Goal: Transaction & Acquisition: Purchase product/service

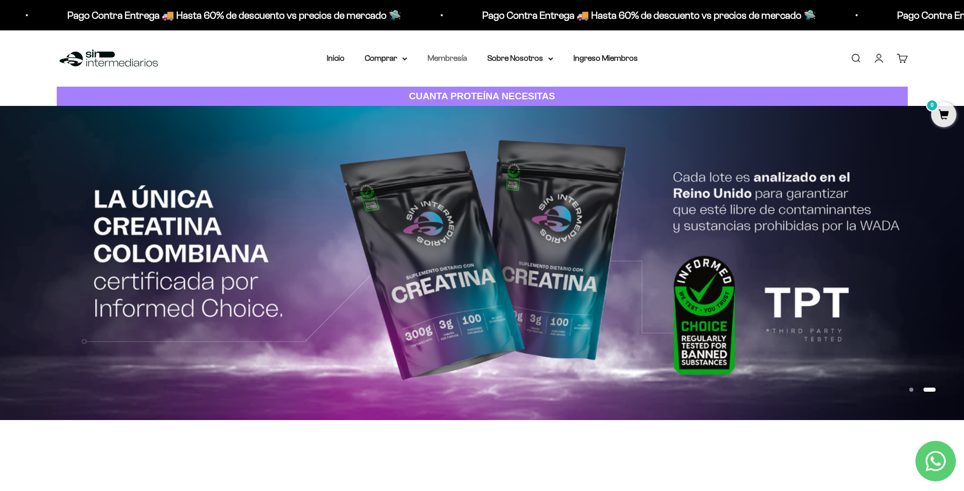
click at [438, 56] on link "Membresía" at bounding box center [446, 58] width 39 height 9
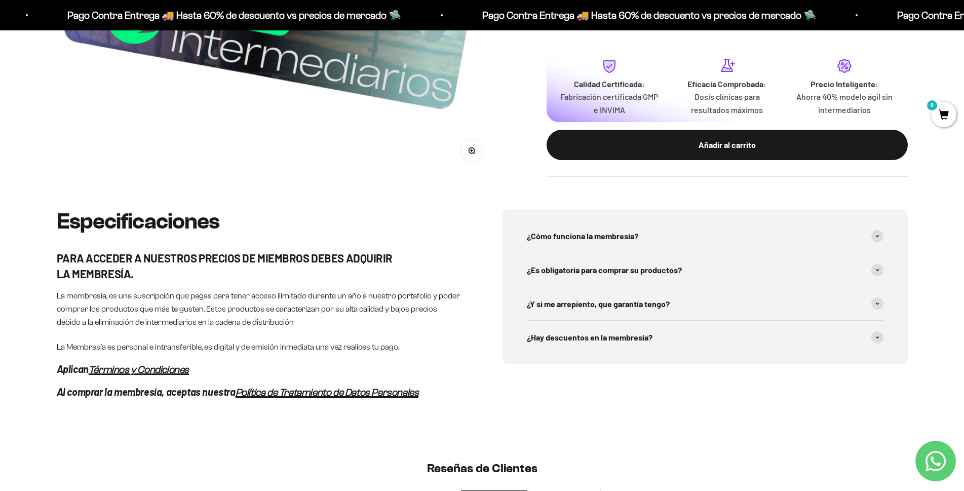
scroll to position [405, 0]
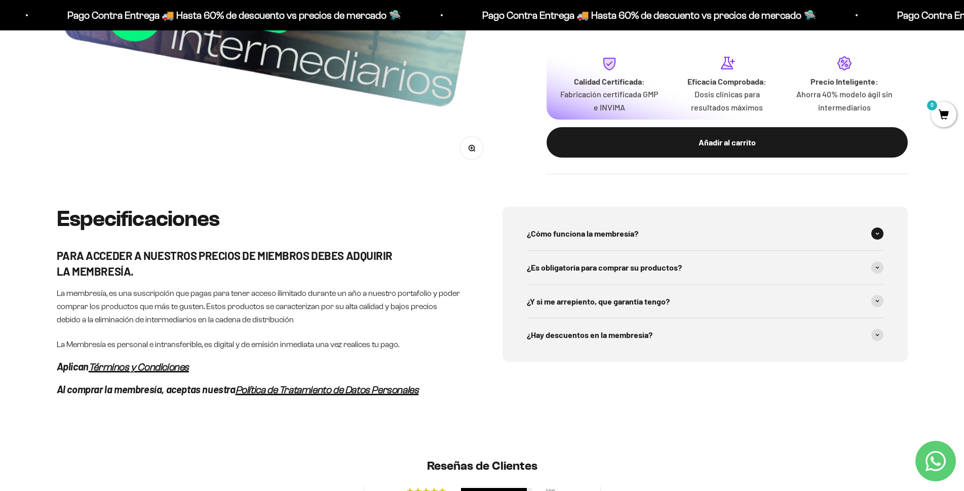
click at [876, 239] on span at bounding box center [877, 233] width 12 height 12
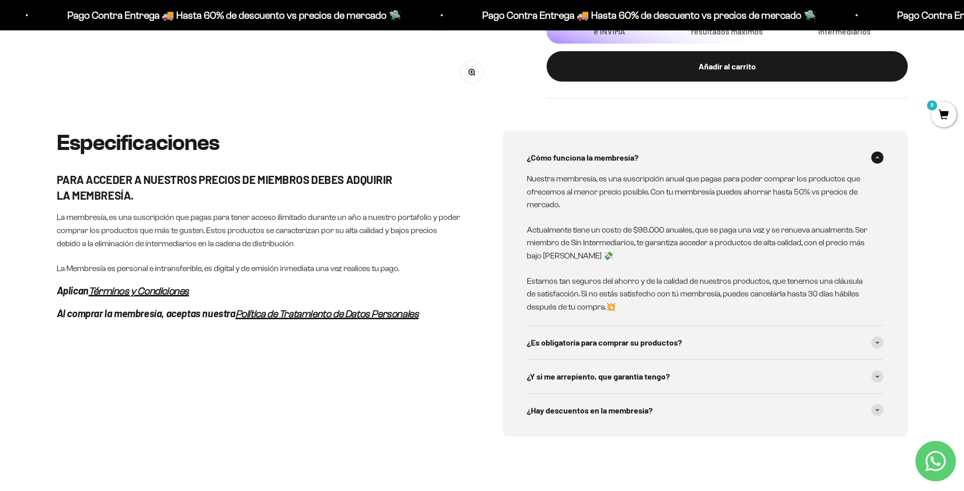
scroll to position [506, 0]
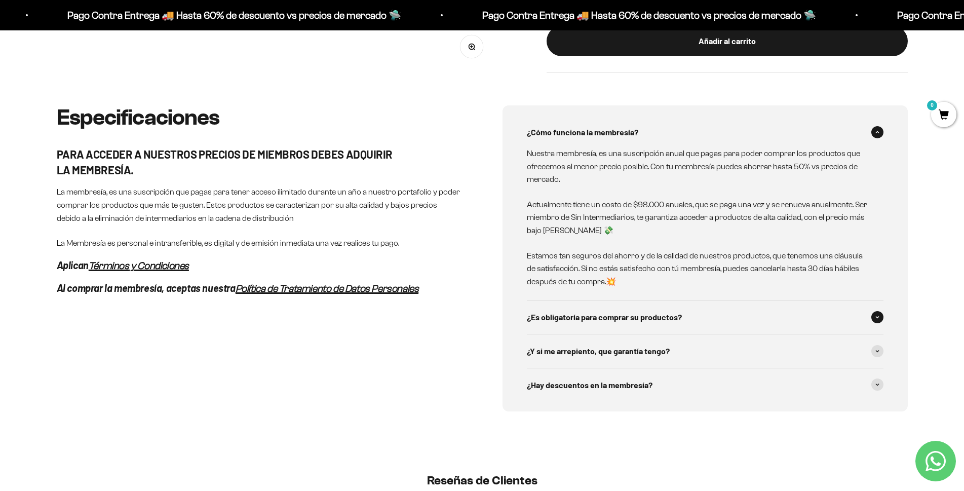
click at [878, 315] on span at bounding box center [877, 317] width 12 height 12
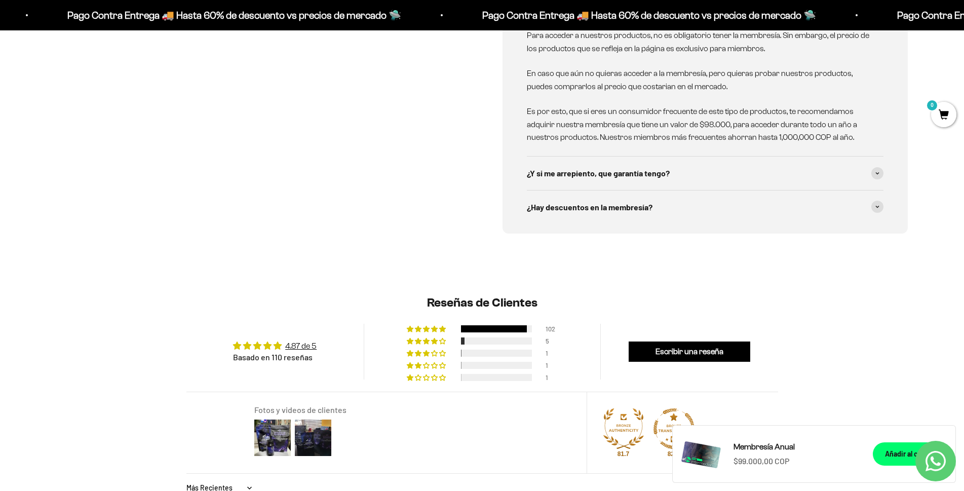
scroll to position [810, 0]
click at [876, 206] on icon at bounding box center [877, 206] width 3 height 2
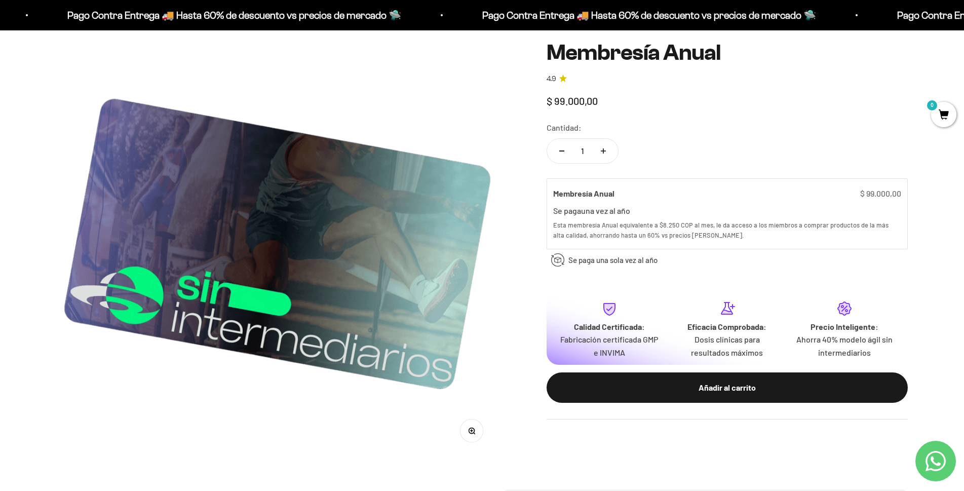
scroll to position [0, 0]
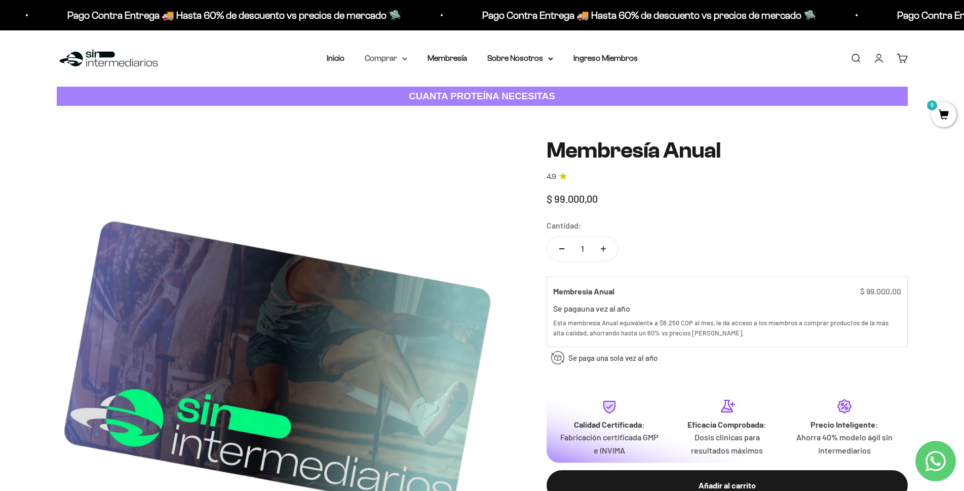
click at [389, 55] on summary "Comprar" at bounding box center [386, 58] width 43 height 13
click at [381, 90] on span "Proteínas" at bounding box center [388, 90] width 34 height 9
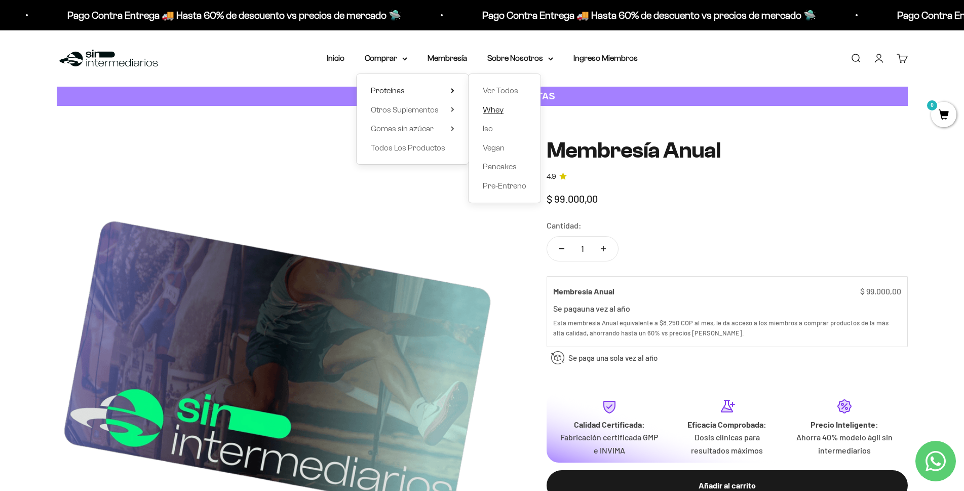
click at [493, 110] on span "Whey" at bounding box center [493, 109] width 21 height 9
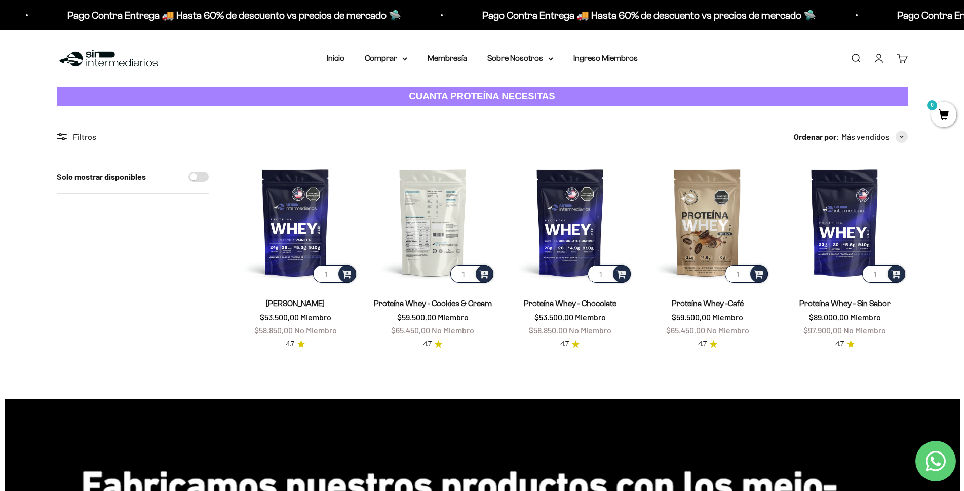
click at [430, 238] on img at bounding box center [432, 222] width 125 height 125
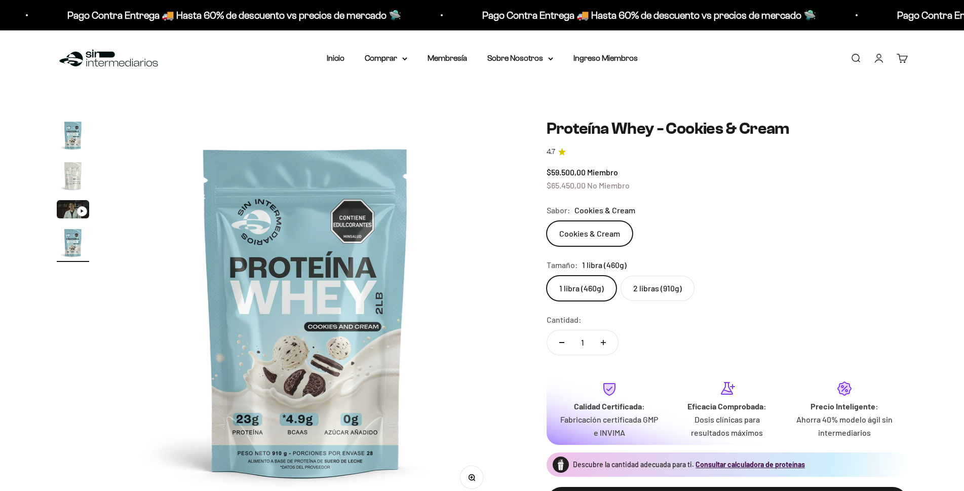
click at [630, 308] on safe-sticky "Proteína Whey - Cookies & Cream 4.7 $59.500,00 Miembro $65.450,00 No Miembro Ca…" at bounding box center [726, 326] width 361 height 415
click at [639, 281] on label "2 libras (910g)" at bounding box center [657, 287] width 74 height 25
click at [546, 275] on input "2 libras (910g)" at bounding box center [546, 275] width 1 height 1
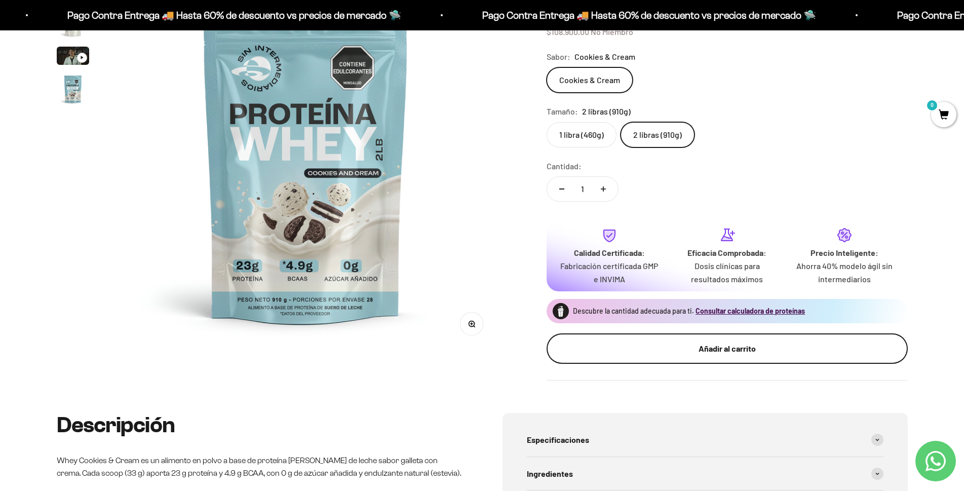
scroll to position [152, 0]
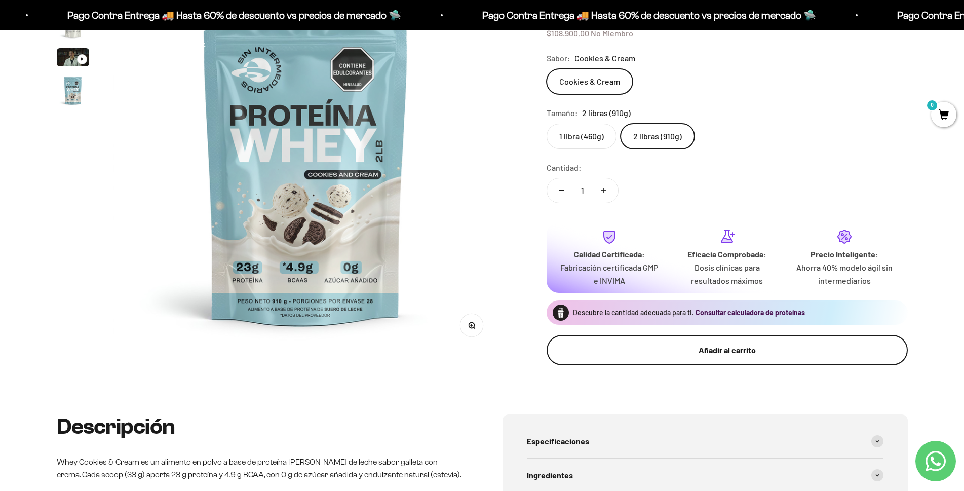
click at [687, 348] on div "Añadir al carrito" at bounding box center [727, 349] width 321 height 13
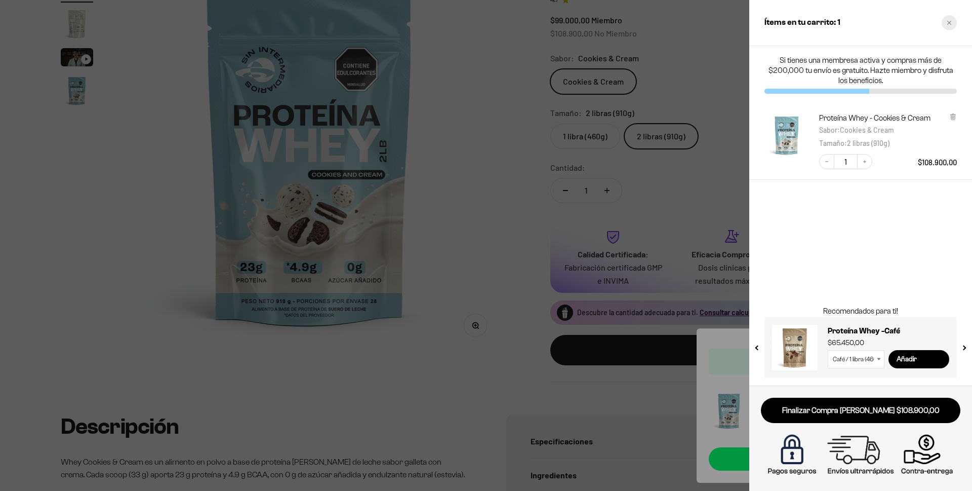
click at [955, 18] on div "Close cart" at bounding box center [949, 22] width 15 height 15
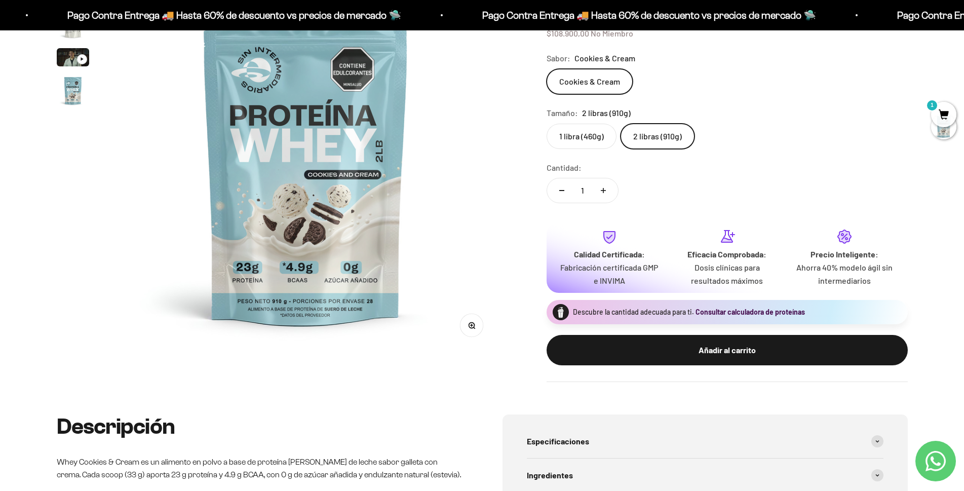
click at [701, 311] on button "Consultar calculadora de proteínas" at bounding box center [749, 312] width 109 height 10
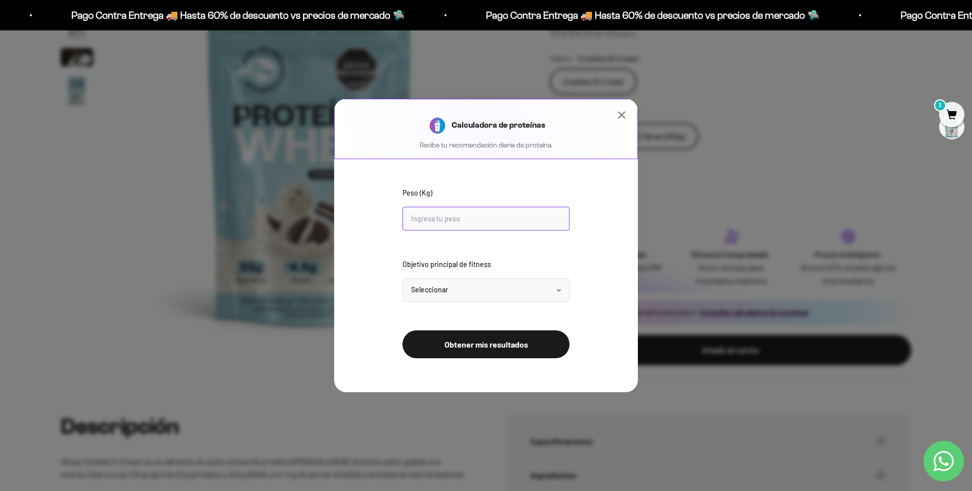
click at [416, 220] on input "Peso (Kg)" at bounding box center [486, 219] width 167 height 24
type input "75"
click at [444, 292] on select "Seleccionar Mantener peso Perder grasa Ganar músculo" at bounding box center [486, 290] width 167 height 24
select select "lose"
click at [403, 278] on select "Seleccionar Mantener peso Perder grasa Ganar músculo" at bounding box center [486, 290] width 167 height 24
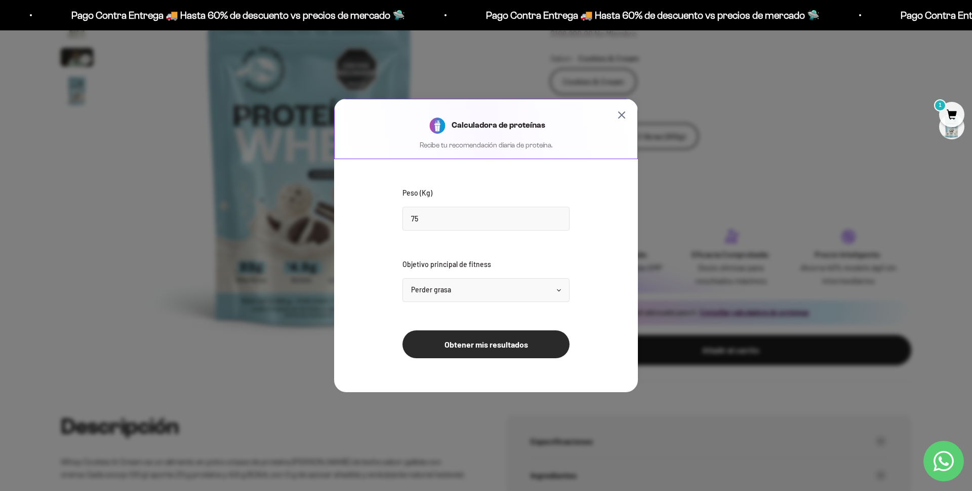
click at [461, 345] on button "Obtener mis resultados" at bounding box center [486, 344] width 167 height 28
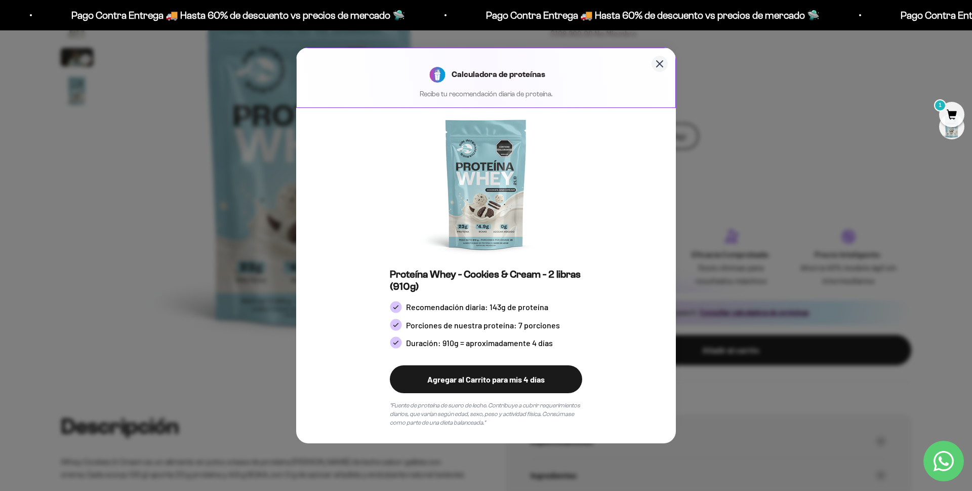
click at [662, 62] on icon "Cerrar calculadora" at bounding box center [660, 64] width 6 height 6
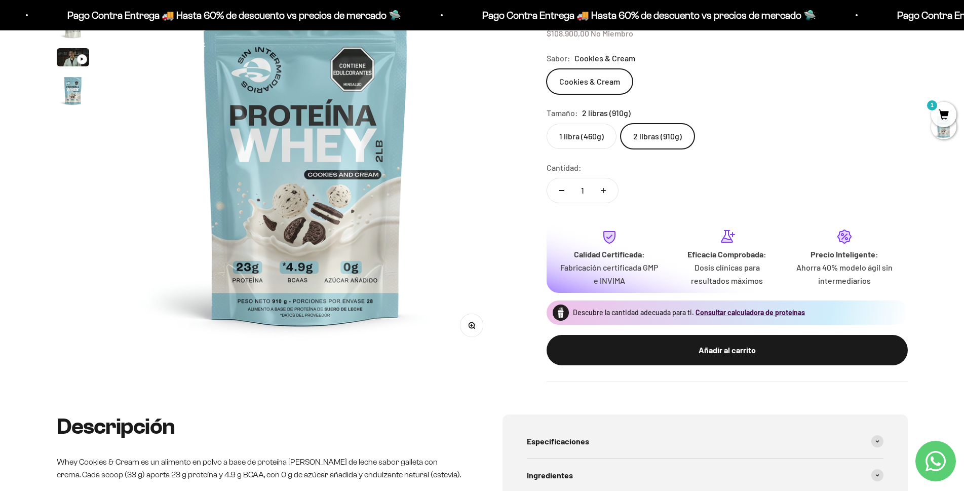
scroll to position [0, 0]
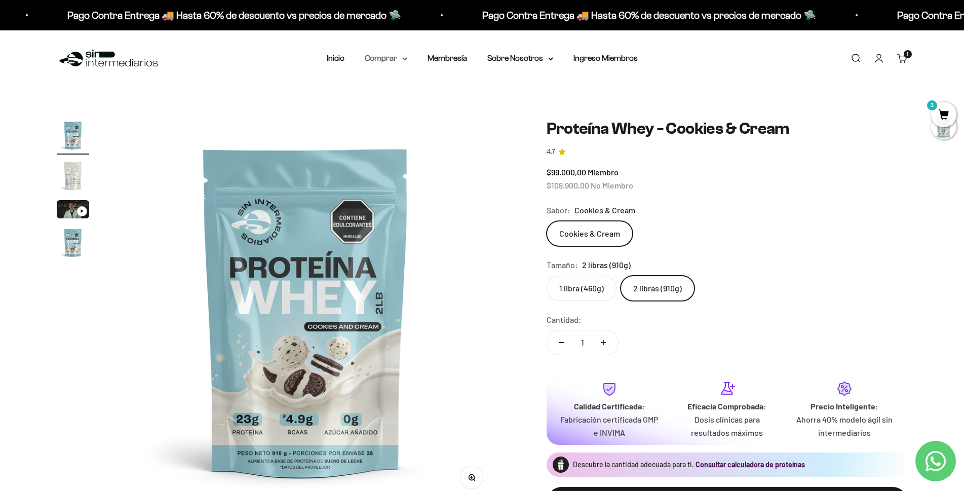
click at [402, 59] on icon at bounding box center [404, 59] width 5 height 4
click at [410, 113] on span "Otros Suplementos" at bounding box center [405, 109] width 68 height 9
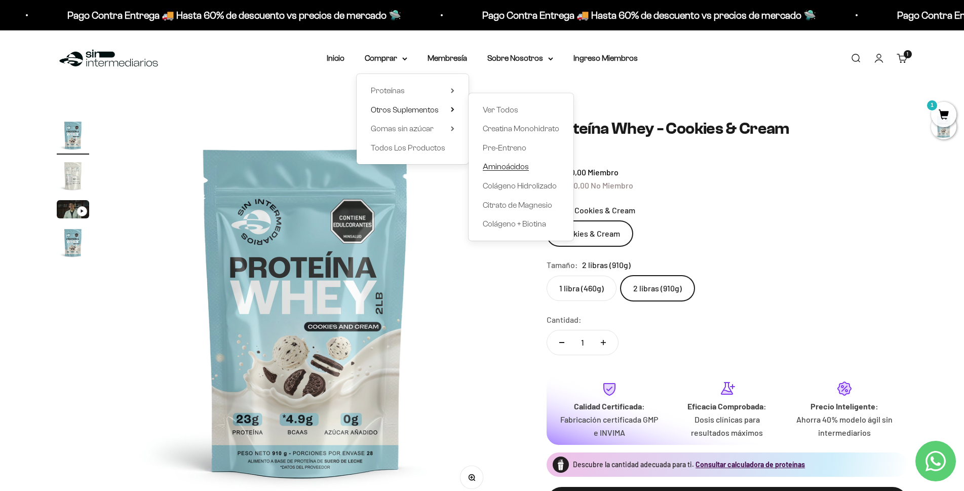
click at [515, 165] on span "Aminoácidos" at bounding box center [506, 166] width 46 height 9
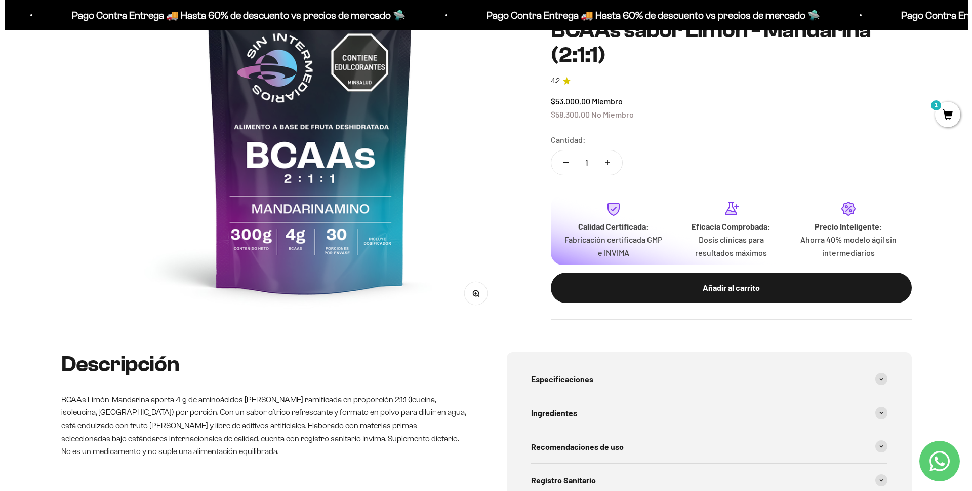
scroll to position [203, 0]
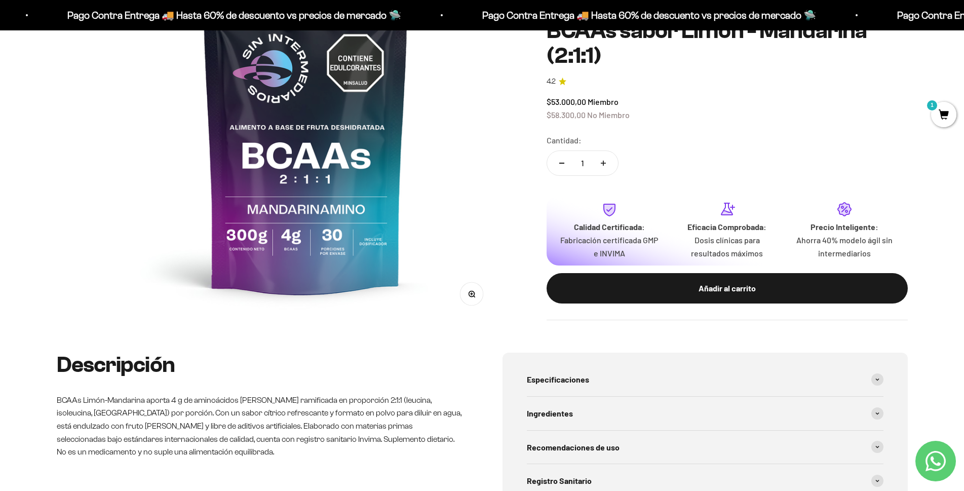
click at [947, 113] on span "1" at bounding box center [943, 114] width 25 height 25
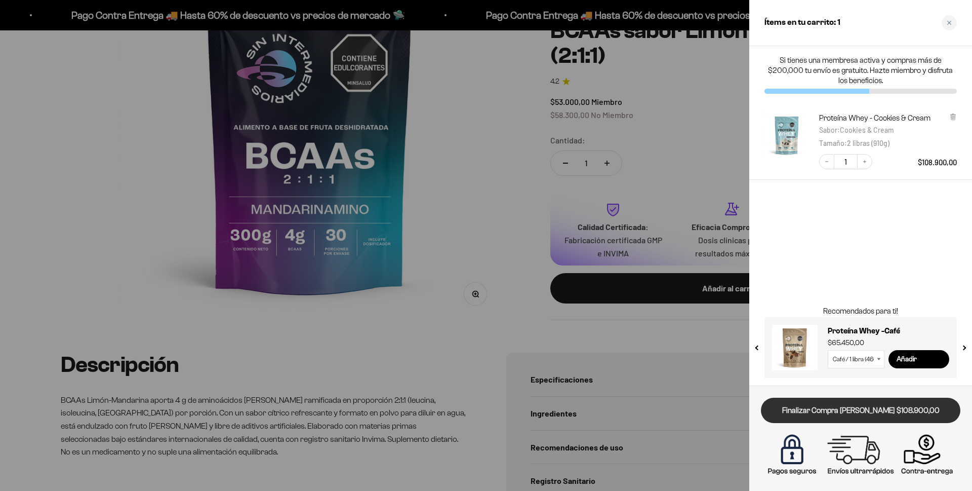
click at [809, 408] on link "Finalizar Compra [PERSON_NAME] $108.900,00" at bounding box center [861, 411] width 200 height 26
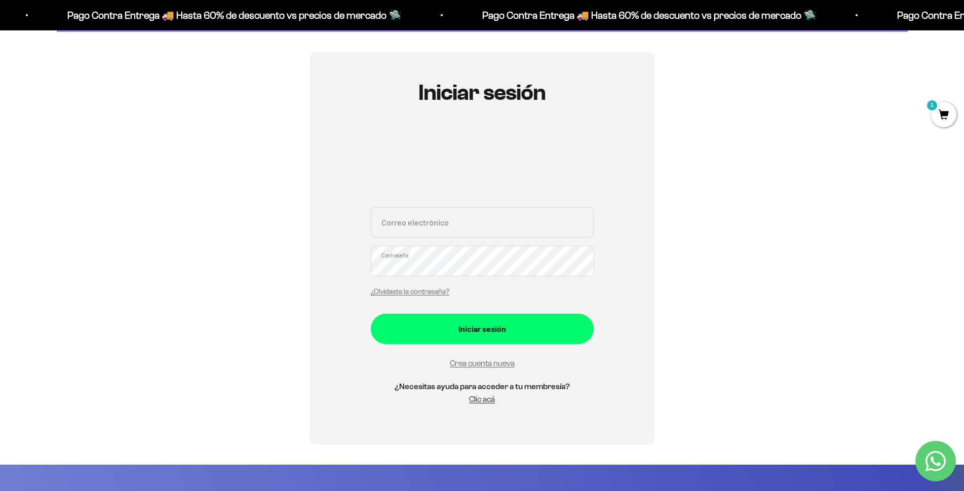
scroll to position [101, 0]
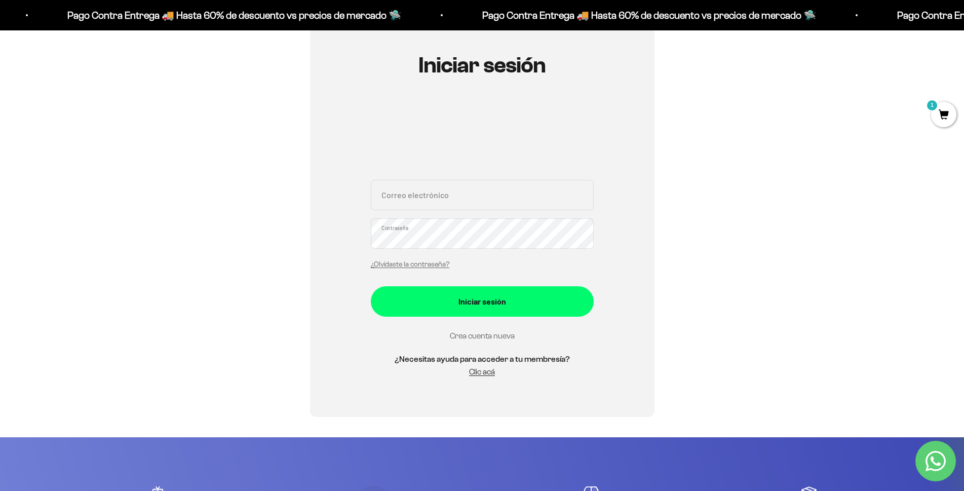
click at [470, 337] on link "Crea cuenta nueva" at bounding box center [482, 335] width 65 height 9
click at [464, 336] on link "Crea cuenta nueva" at bounding box center [482, 335] width 65 height 9
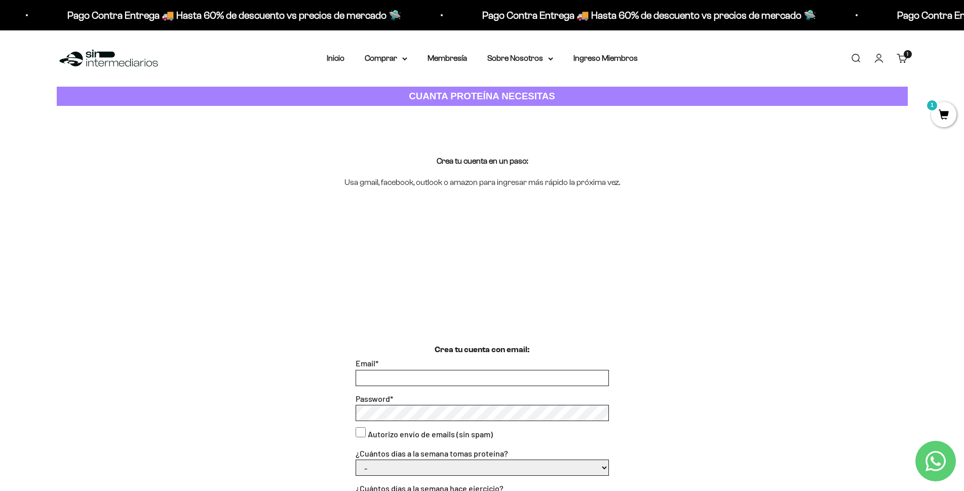
click at [405, 381] on input "Email *" at bounding box center [482, 377] width 252 height 15
type input "[EMAIL_ADDRESS][DOMAIN_NAME]"
click at [359, 431] on consent"] "Autorizo envío de emails (sin spam)" at bounding box center [360, 432] width 10 height 10
checkbox consent"] "true"
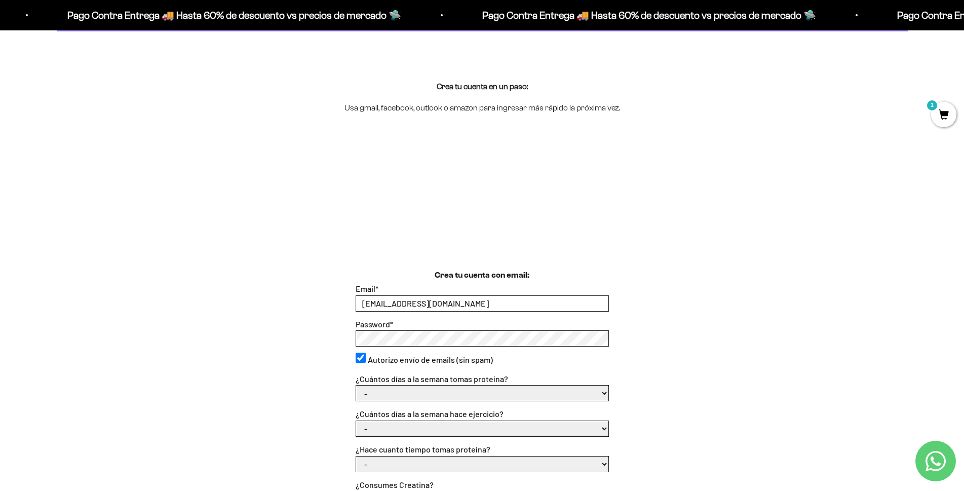
scroll to position [101, 0]
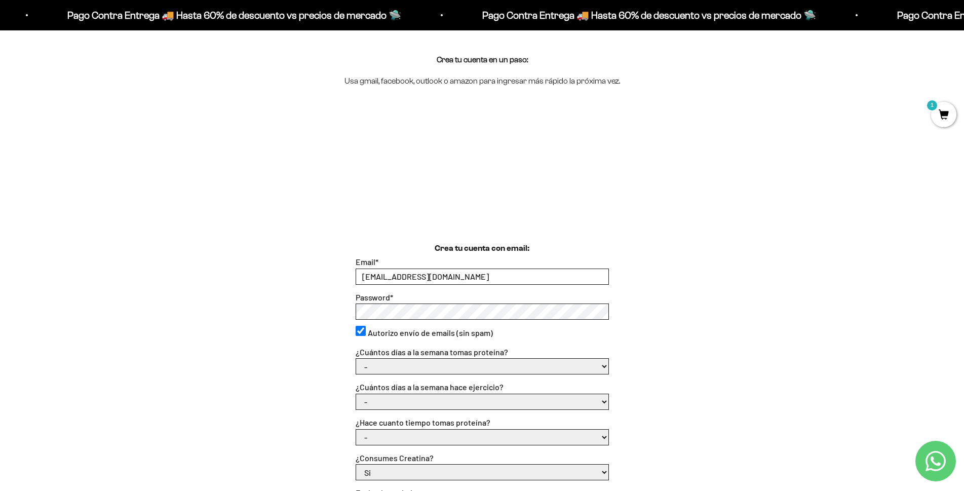
click at [394, 363] on select "- 1 o 2 3 a 5 6 o 7" at bounding box center [482, 366] width 252 height 15
select select "3 a 5"
click at [356, 359] on select "- 1 o 2 3 a 5 6 o 7" at bounding box center [482, 366] width 252 height 15
click at [393, 403] on select "- No hago 1 a 2 días 3 a 5 días 6 o 7 días" at bounding box center [482, 401] width 252 height 15
select select "6 o 7 días"
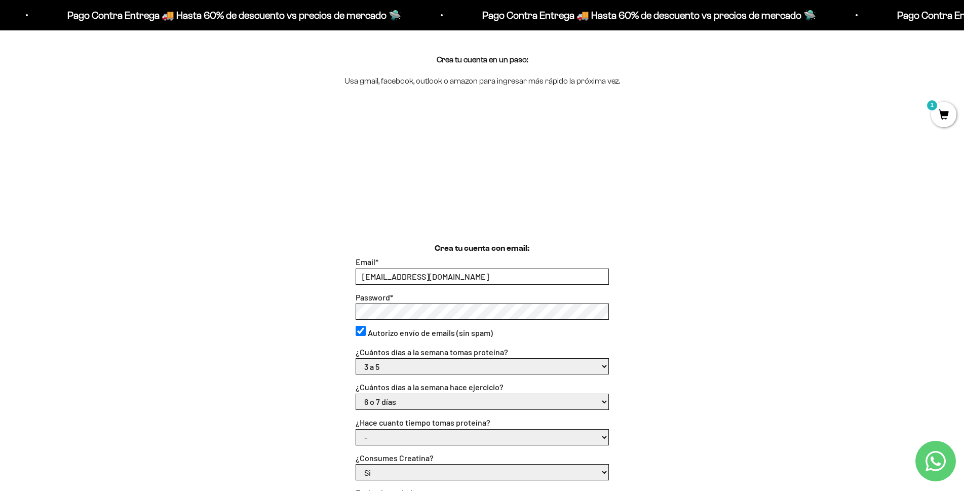
click at [356, 394] on select "- No hago 1 a 2 días 3 a 5 días 6 o 7 días" at bounding box center [482, 401] width 252 height 15
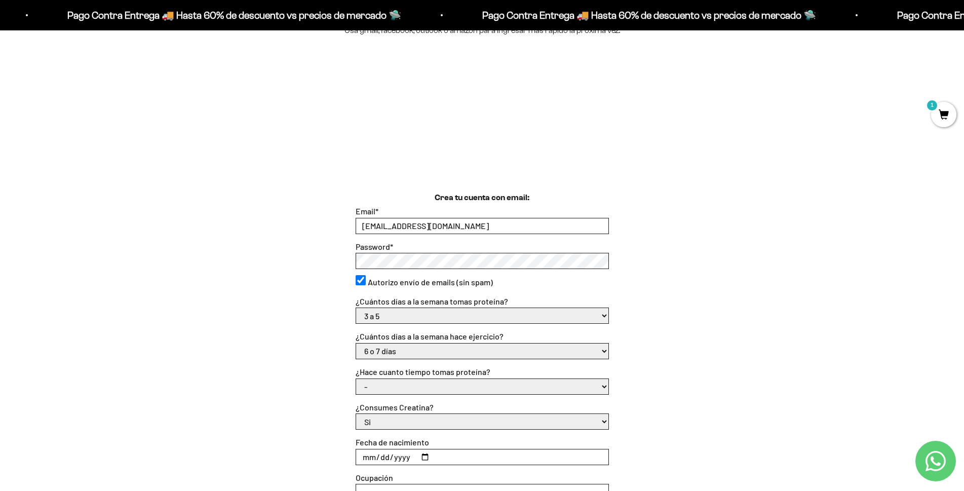
click at [410, 388] on select "- Apenas estoy empezando Menos de 6 meses Más de 6 meses Hace más de un año" at bounding box center [482, 386] width 252 height 15
select select "Más de 6 meses"
click at [356, 379] on select "- Apenas estoy empezando Menos de 6 meses Más de 6 meses Hace más de un año" at bounding box center [482, 386] width 252 height 15
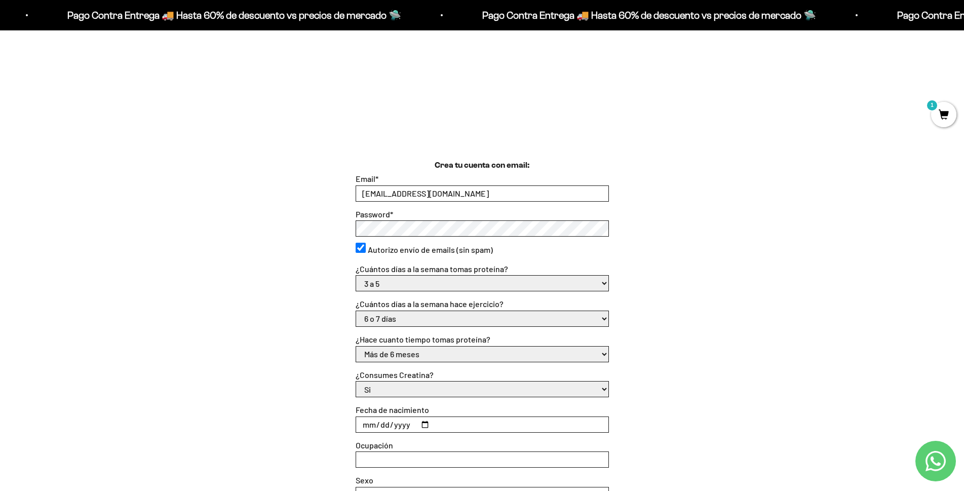
scroll to position [203, 0]
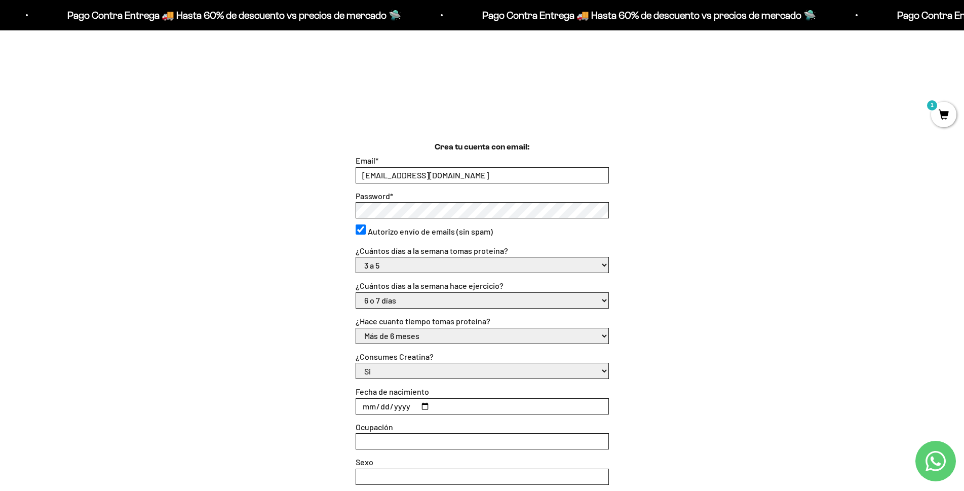
click at [388, 408] on input "Fecha de nacimiento" at bounding box center [482, 406] width 252 height 15
click at [364, 408] on input "Fecha de nacimiento" at bounding box center [482, 406] width 252 height 15
type input "1979-04-26"
click at [373, 437] on input "Ocupación" at bounding box center [482, 440] width 252 height 15
type input "ING. DE PRODUCCION"
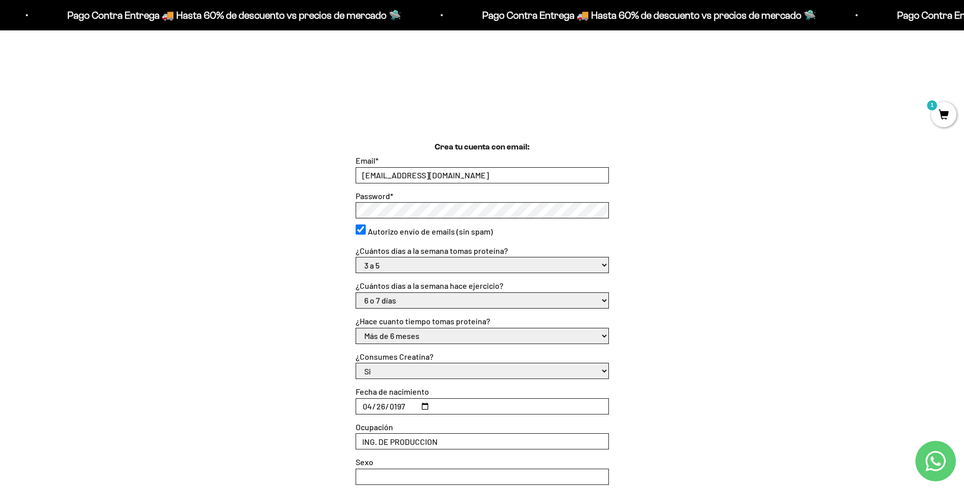
click at [364, 479] on input "Sexo" at bounding box center [482, 476] width 252 height 15
type input "FEMENINO"
click at [323, 443] on div "Crea tu cuenta con email: Email * joffis@hotmail.com Password * Autorizo envío …" at bounding box center [482, 331] width 851 height 380
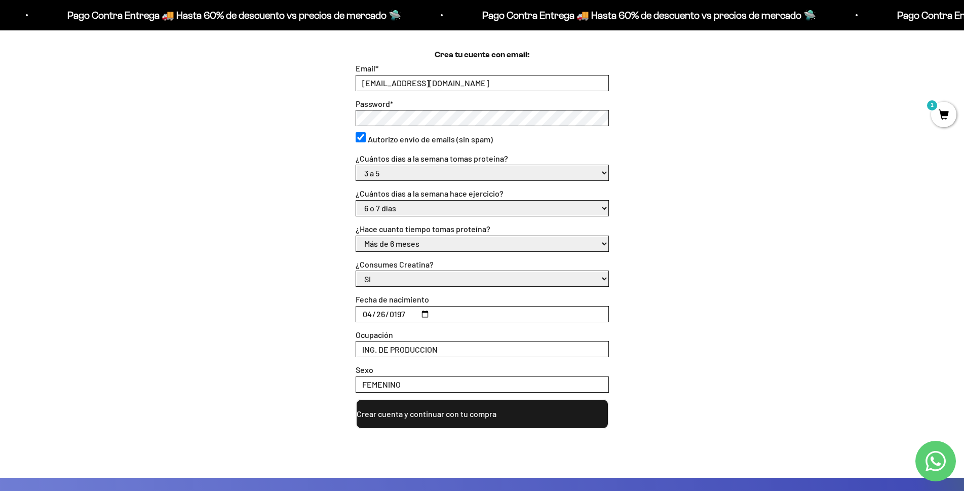
scroll to position [304, 0]
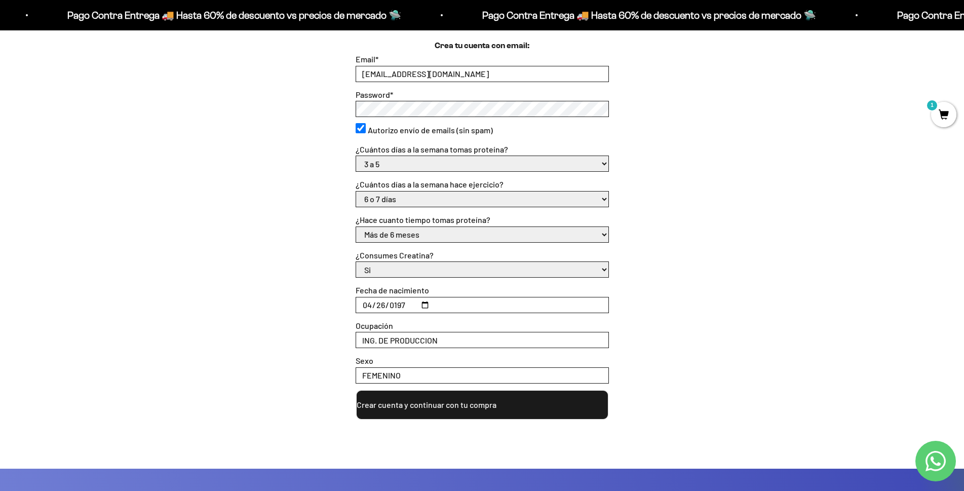
click at [410, 403] on button "Crear cuenta y continuar con tu compra" at bounding box center [481, 404] width 253 height 30
